Goal: Task Accomplishment & Management: Use online tool/utility

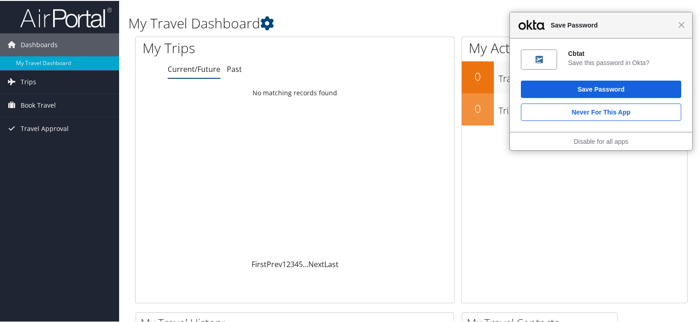
click at [680, 31] on div "Close Save Password" at bounding box center [601, 24] width 182 height 26
click at [679, 27] on div "Close Save Password" at bounding box center [601, 24] width 183 height 26
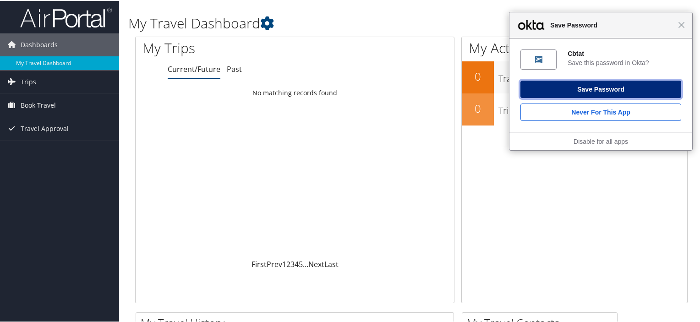
click at [546, 89] on button "Save Password" at bounding box center [601, 88] width 161 height 17
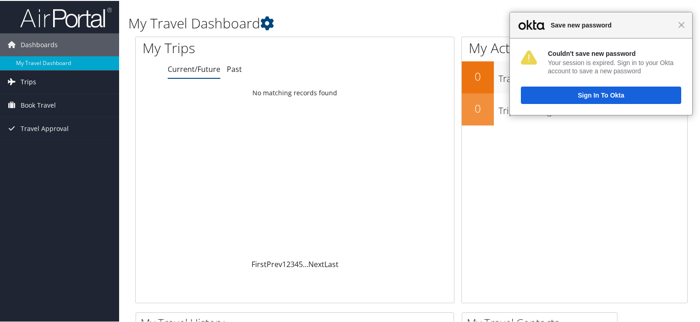
click at [37, 80] on link "Trips" at bounding box center [59, 81] width 119 height 23
click at [42, 166] on span "Travel Approval" at bounding box center [45, 169] width 48 height 23
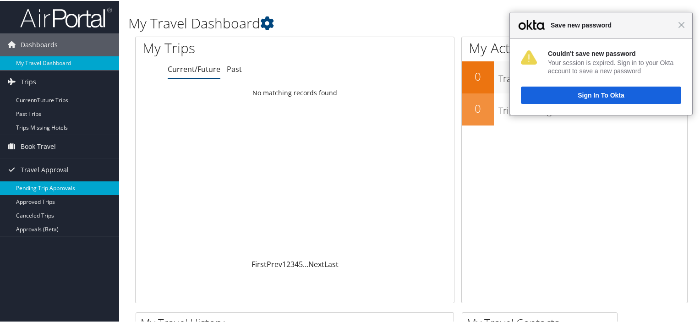
click at [45, 186] on link "Pending Trip Approvals" at bounding box center [59, 188] width 119 height 14
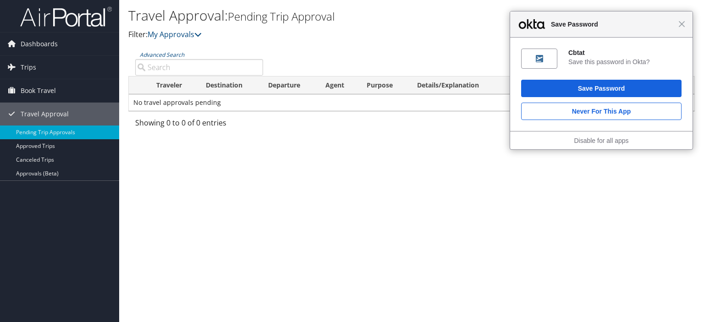
click at [676, 24] on span "Save Password" at bounding box center [612, 24] width 132 height 11
click at [680, 25] on span "Close" at bounding box center [681, 24] width 7 height 7
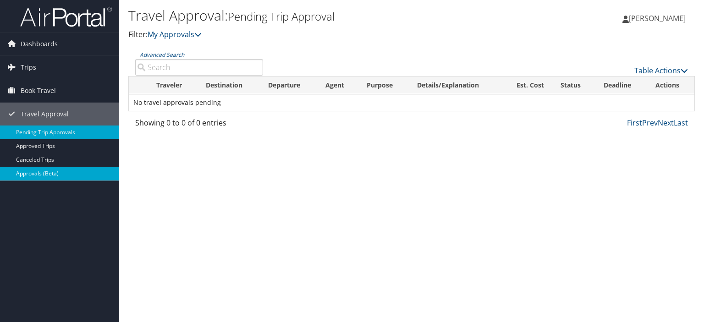
click at [48, 170] on link "Approvals (Beta)" at bounding box center [59, 174] width 119 height 14
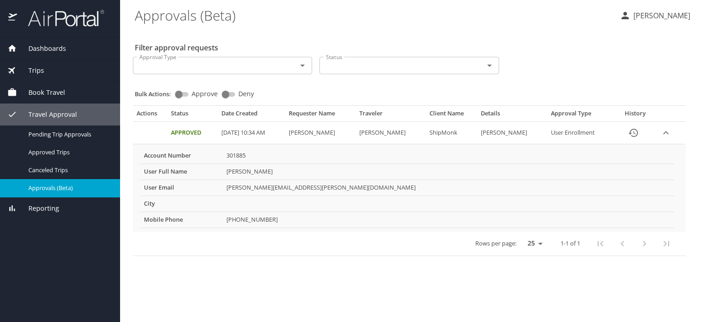
click at [76, 91] on div "Book Travel" at bounding box center [59, 93] width 105 height 10
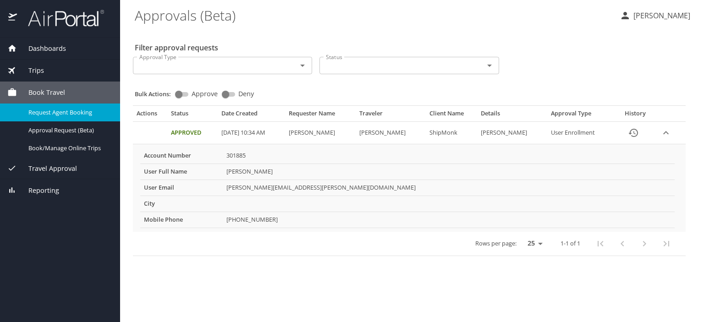
click at [68, 113] on span "Request Agent Booking" at bounding box center [68, 112] width 81 height 9
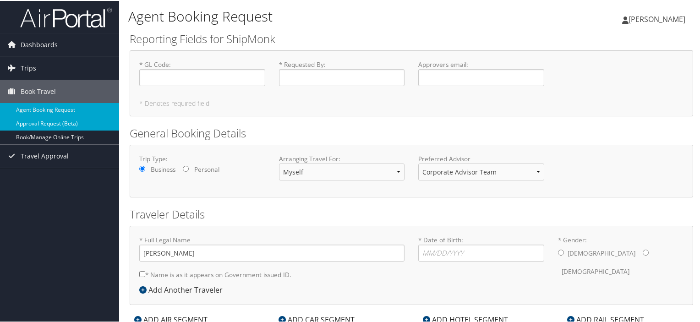
click at [71, 123] on link "Approval Request (Beta)" at bounding box center [59, 123] width 119 height 14
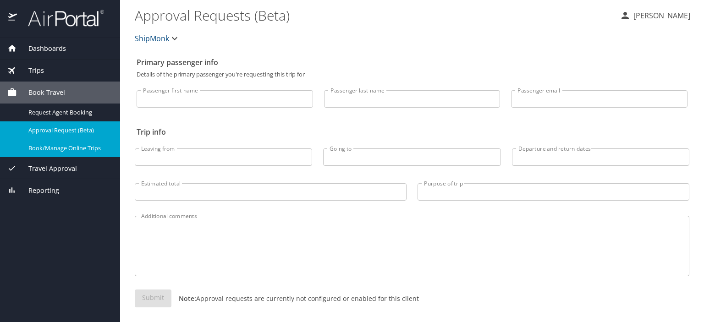
click at [52, 144] on span "Book/Manage Online Trips" at bounding box center [68, 148] width 81 height 9
